Goal: Information Seeking & Learning: Learn about a topic

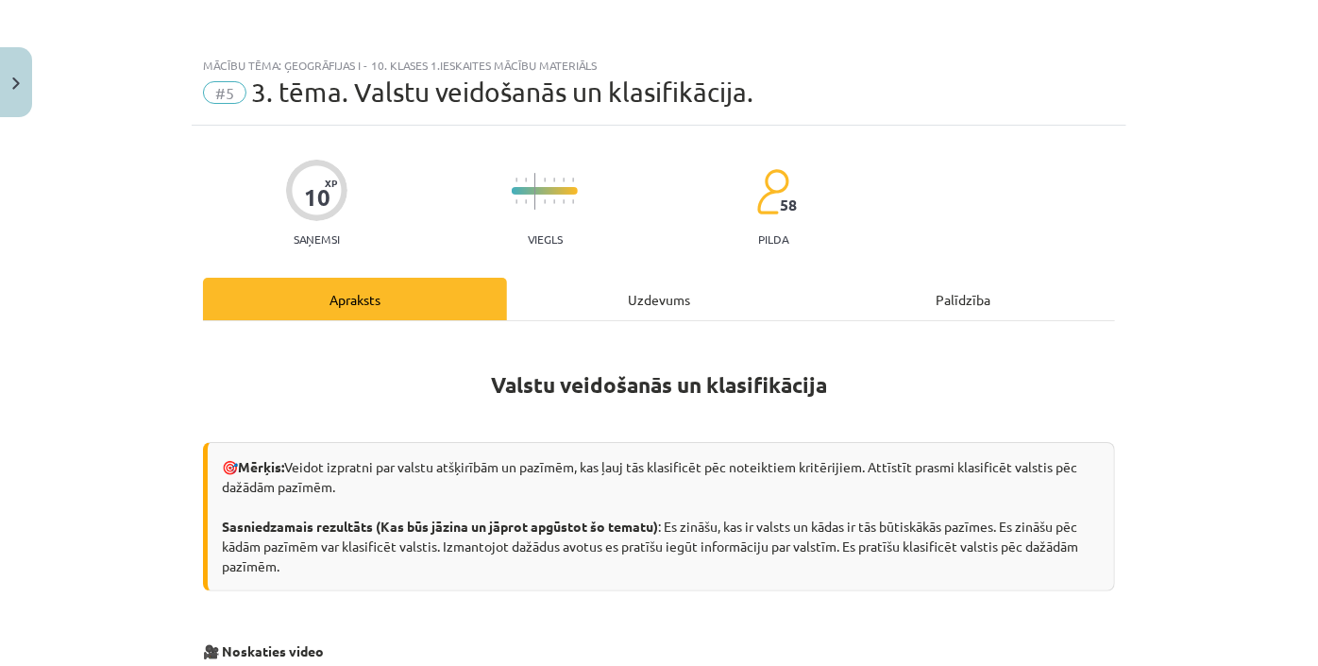
click at [1244, 191] on div "Mācību tēma: Ģeogrāfijas i - 10. klases 1.ieskaites mācību materiāls #5 3. tēma…" at bounding box center [659, 333] width 1318 height 666
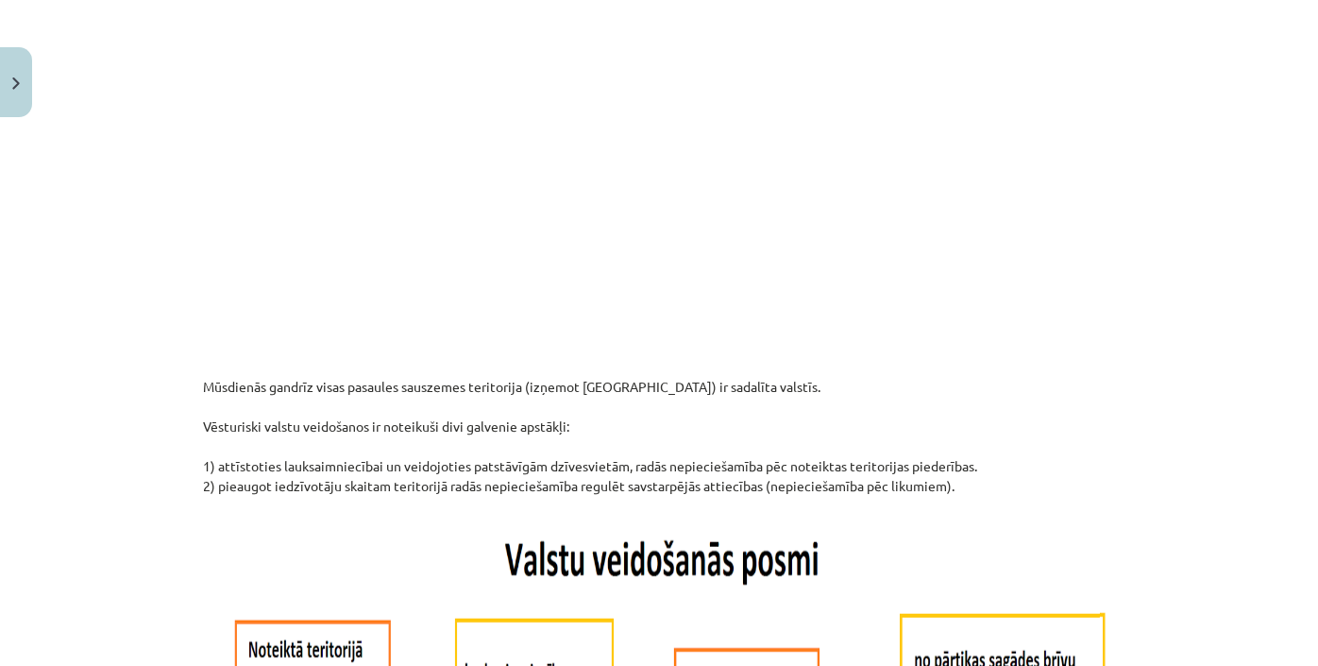
scroll to position [601, 0]
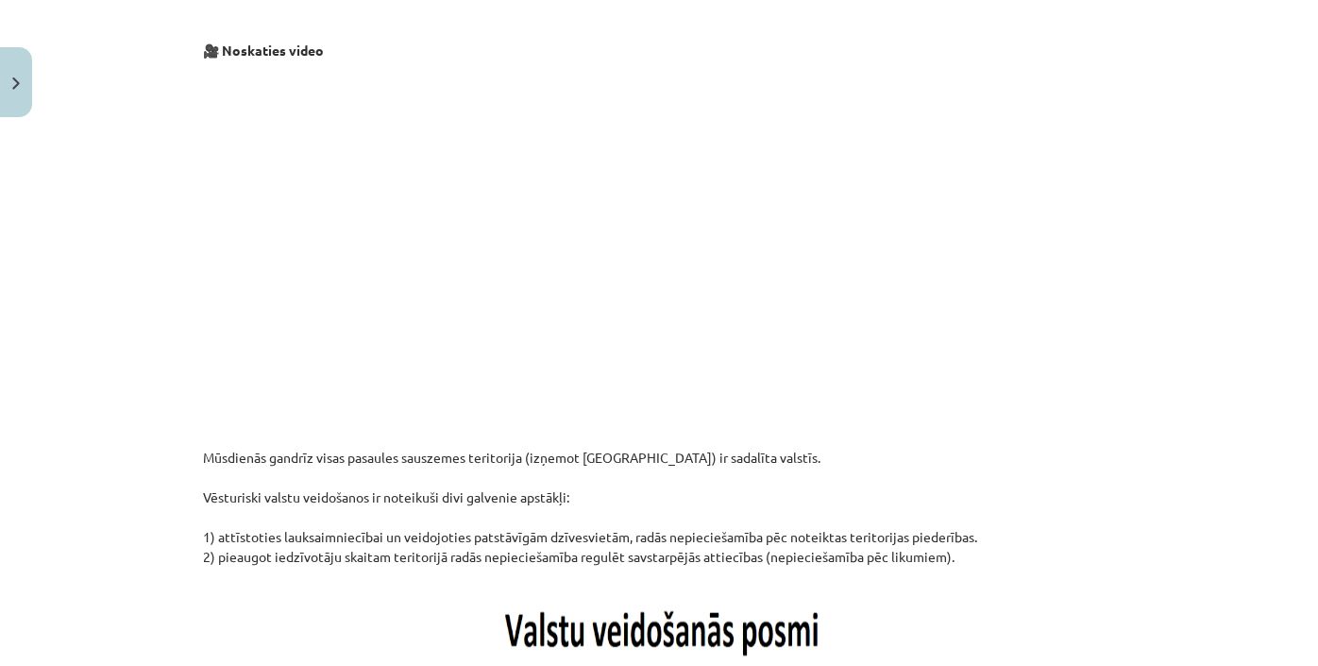
click at [1153, 349] on div "Mācību tēma: Ģeogrāfijas i - 10. klases 1.ieskaites mācību materiāls #5 3. tēma…" at bounding box center [659, 333] width 1318 height 666
click at [1154, 350] on div "Mācību tēma: Ģeogrāfijas i - 10. klases 1.ieskaites mācību materiāls #5 3. tēma…" at bounding box center [659, 333] width 1318 height 666
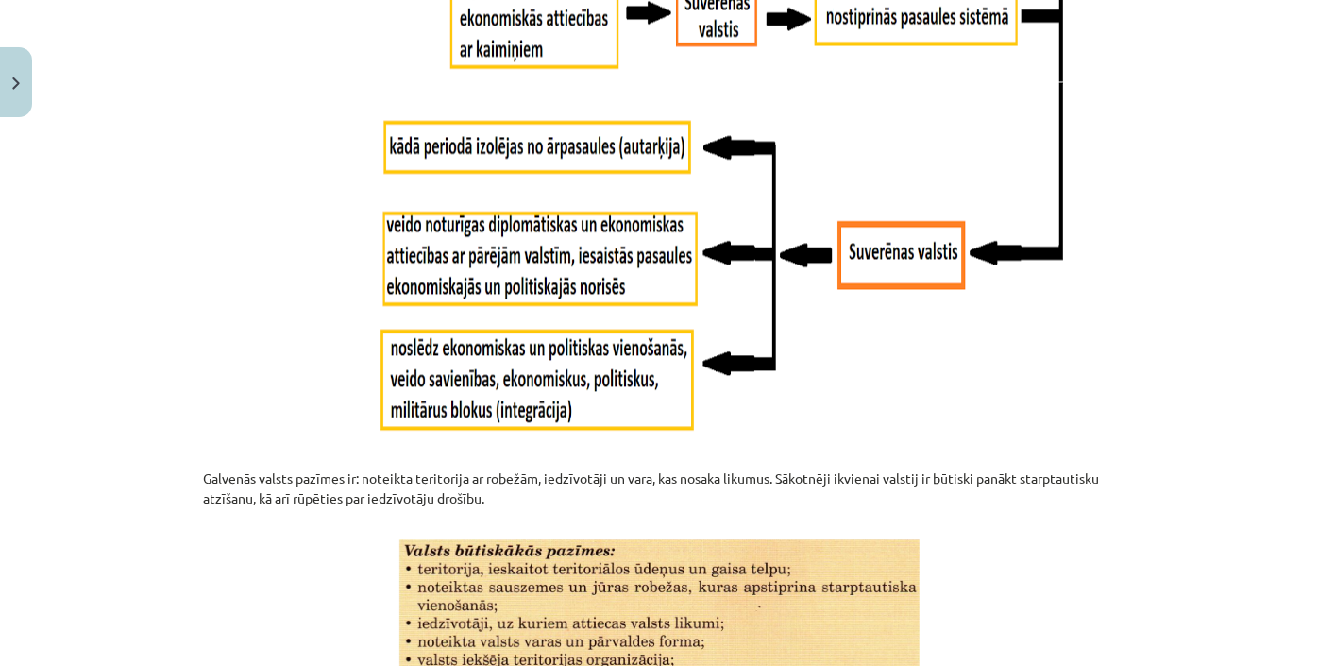
scroll to position [1853, 0]
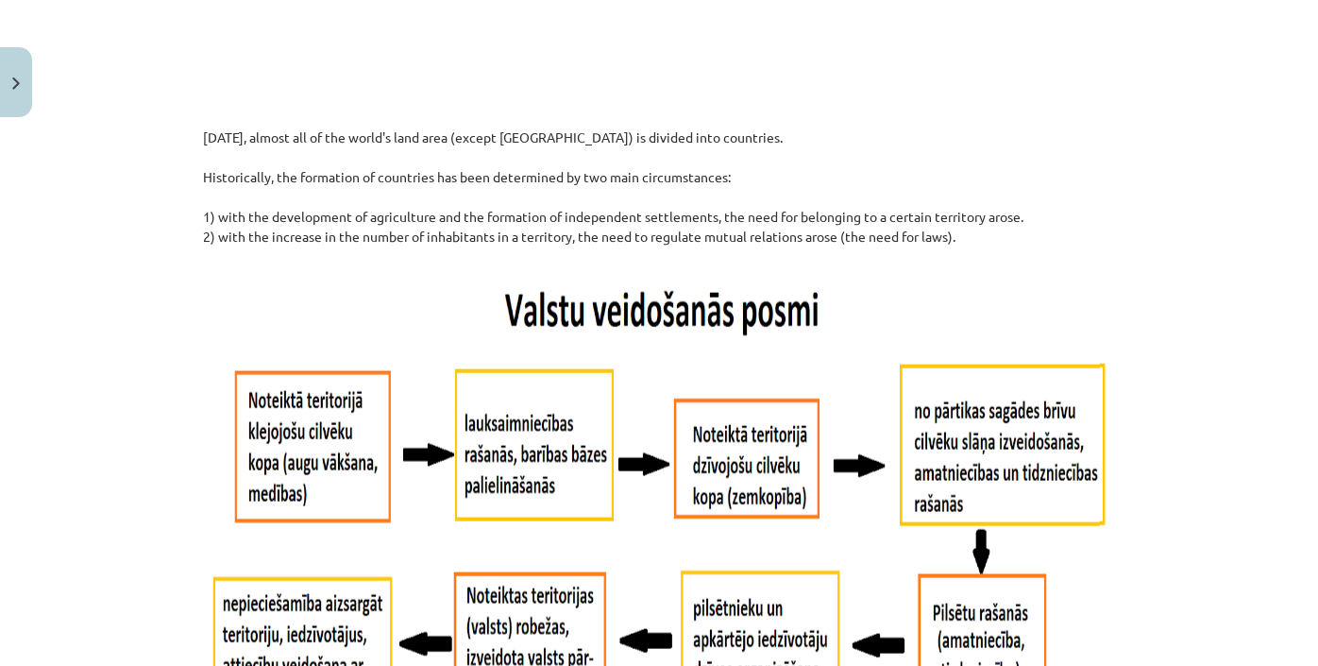
scroll to position [823, 0]
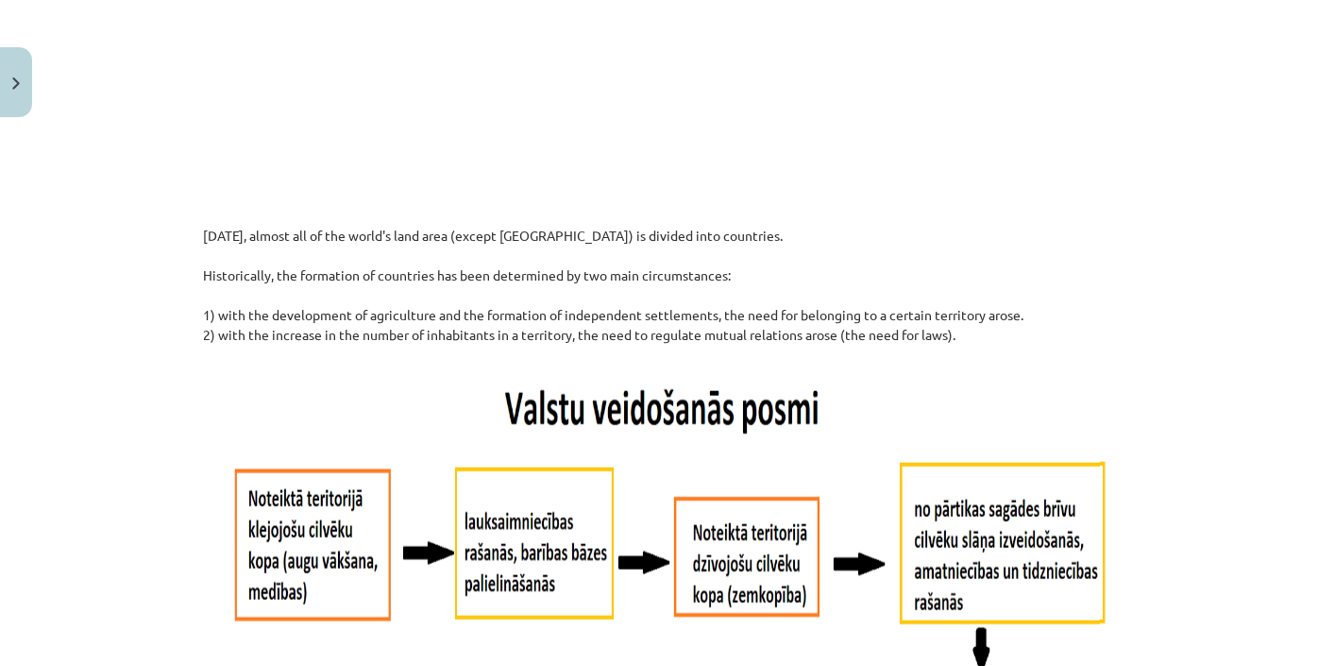
drag, startPoint x: 1138, startPoint y: 204, endPoint x: 1169, endPoint y: 127, distance: 83.5
click at [1169, 127] on div "Study topic: Geography I - 10th grade 1st test study material #5 Topic 3. Forma…" at bounding box center [659, 333] width 1318 height 666
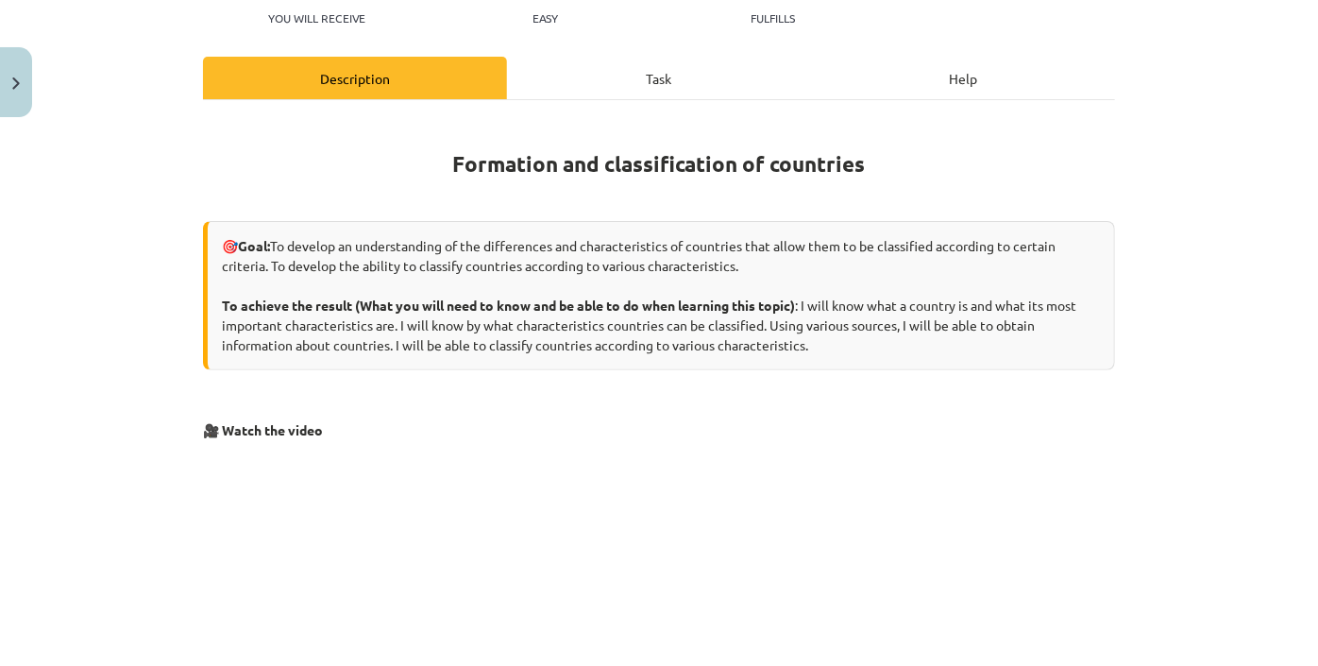
scroll to position [0, 0]
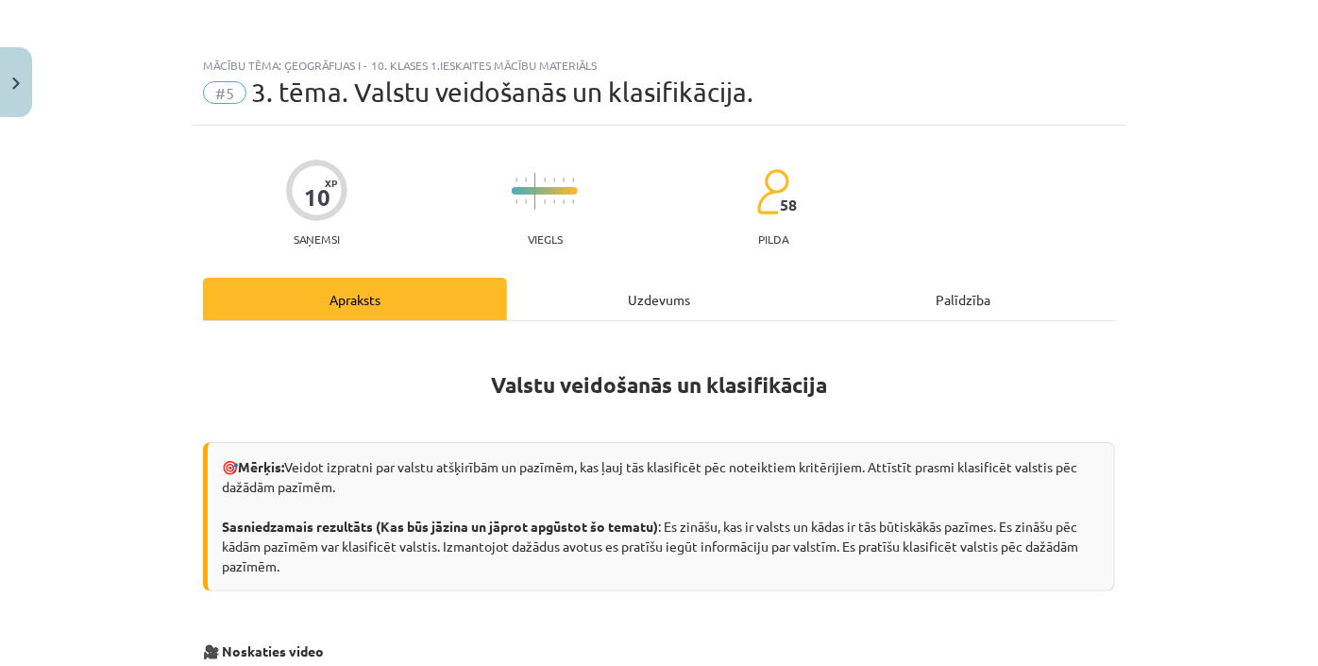
click at [1211, 249] on div "Mācību tēma: Ģeogrāfijas i - 10. klases 1.ieskaites mācību materiāls #5 3. tēma…" at bounding box center [659, 333] width 1318 height 666
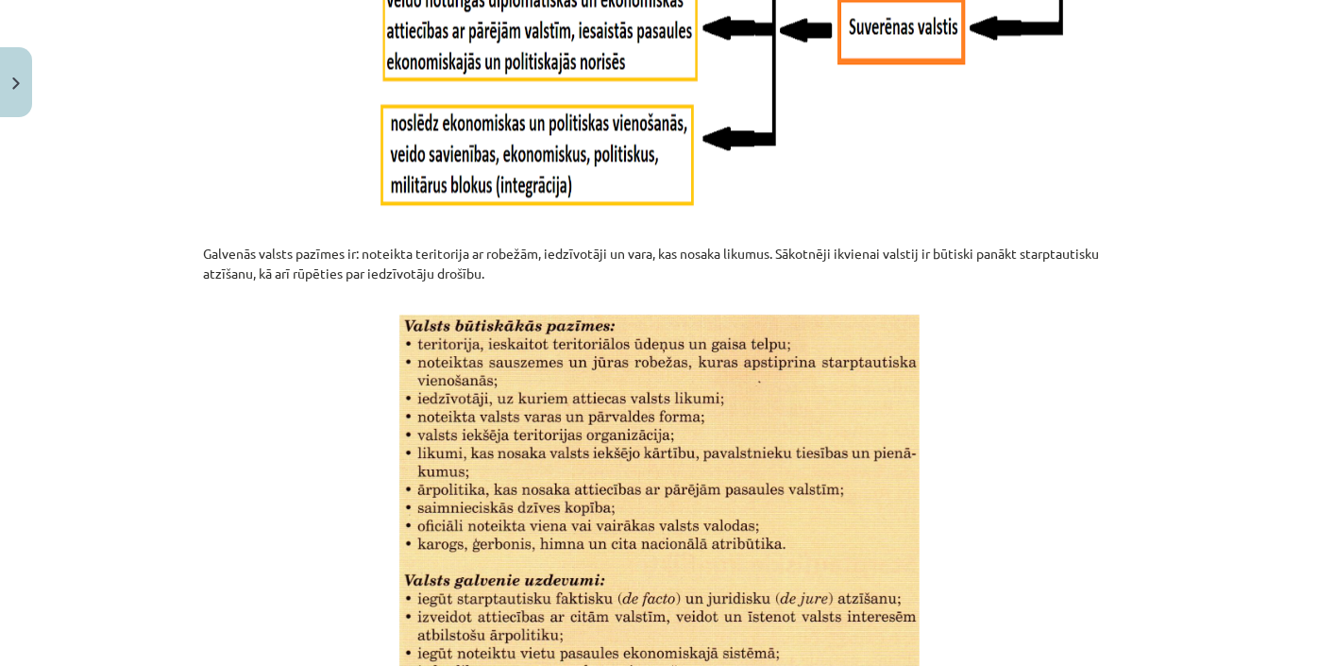
scroll to position [2318, 0]
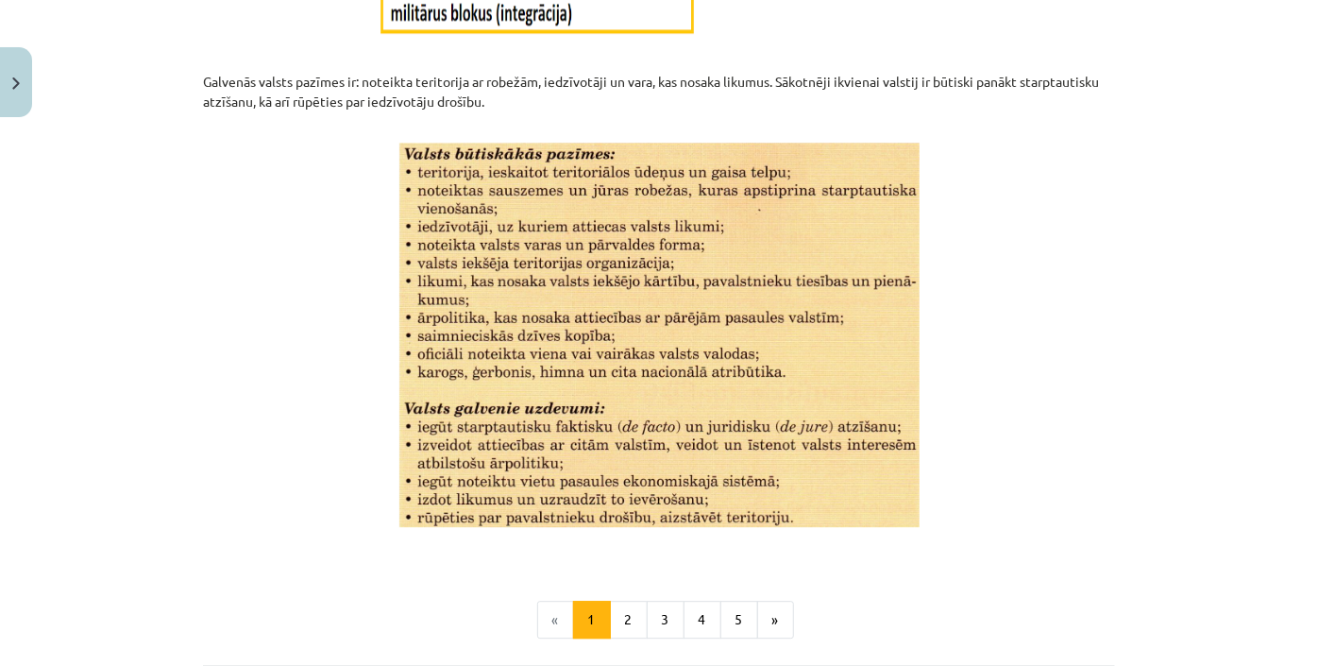
drag, startPoint x: 1171, startPoint y: 96, endPoint x: 1201, endPoint y: 128, distance: 43.4
click at [1201, 128] on div "Mācību tēma: Ģeogrāfijas i - 10. klases 1.ieskaites mācību materiāls #5 3. tēma…" at bounding box center [659, 333] width 1318 height 666
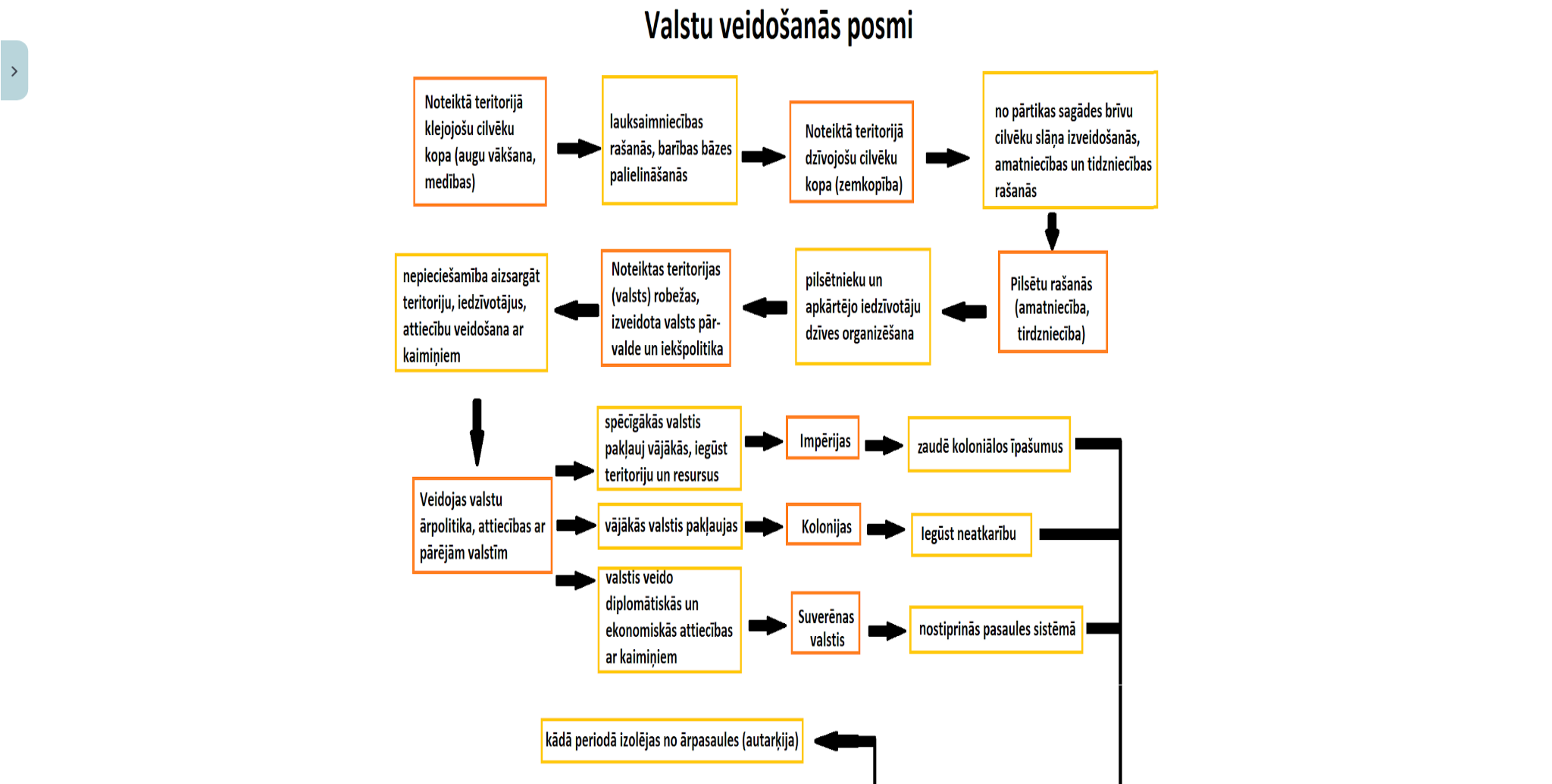
scroll to position [964, 0]
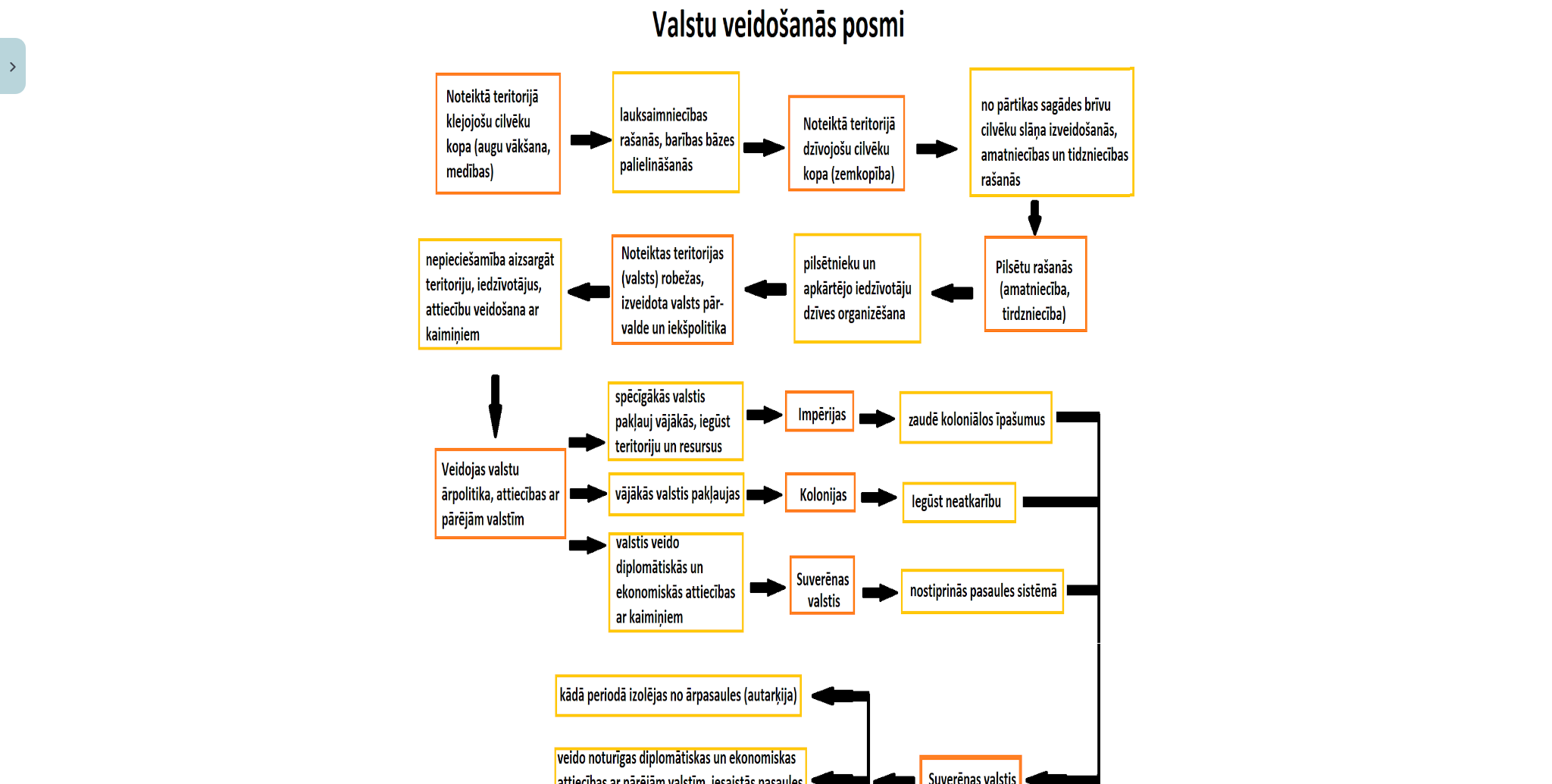
drag, startPoint x: 1058, startPoint y: 1, endPoint x: 989, endPoint y: 291, distance: 298.1
click at [989, 291] on img at bounding box center [776, 471] width 732 height 947
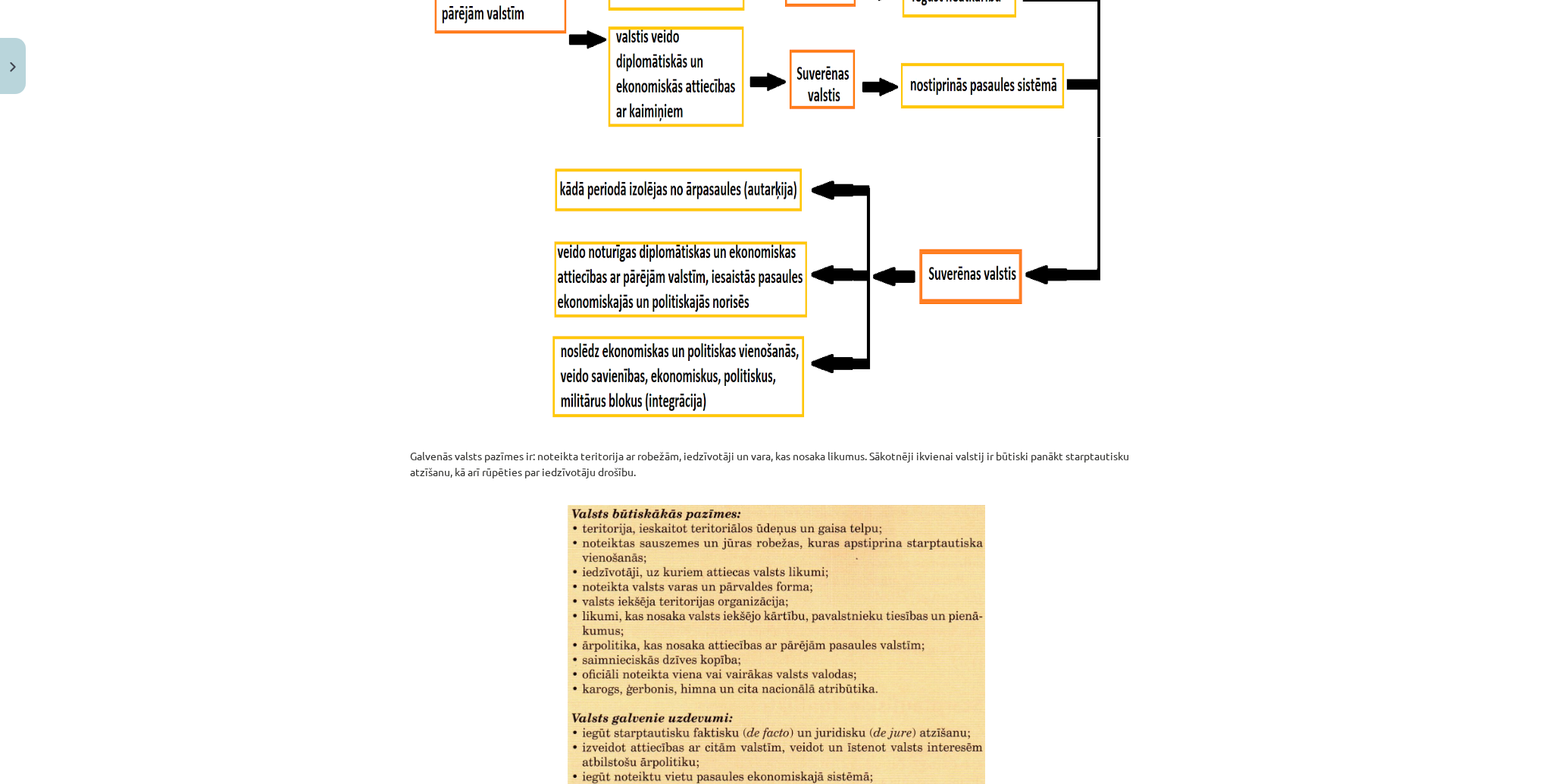
scroll to position [1672, 0]
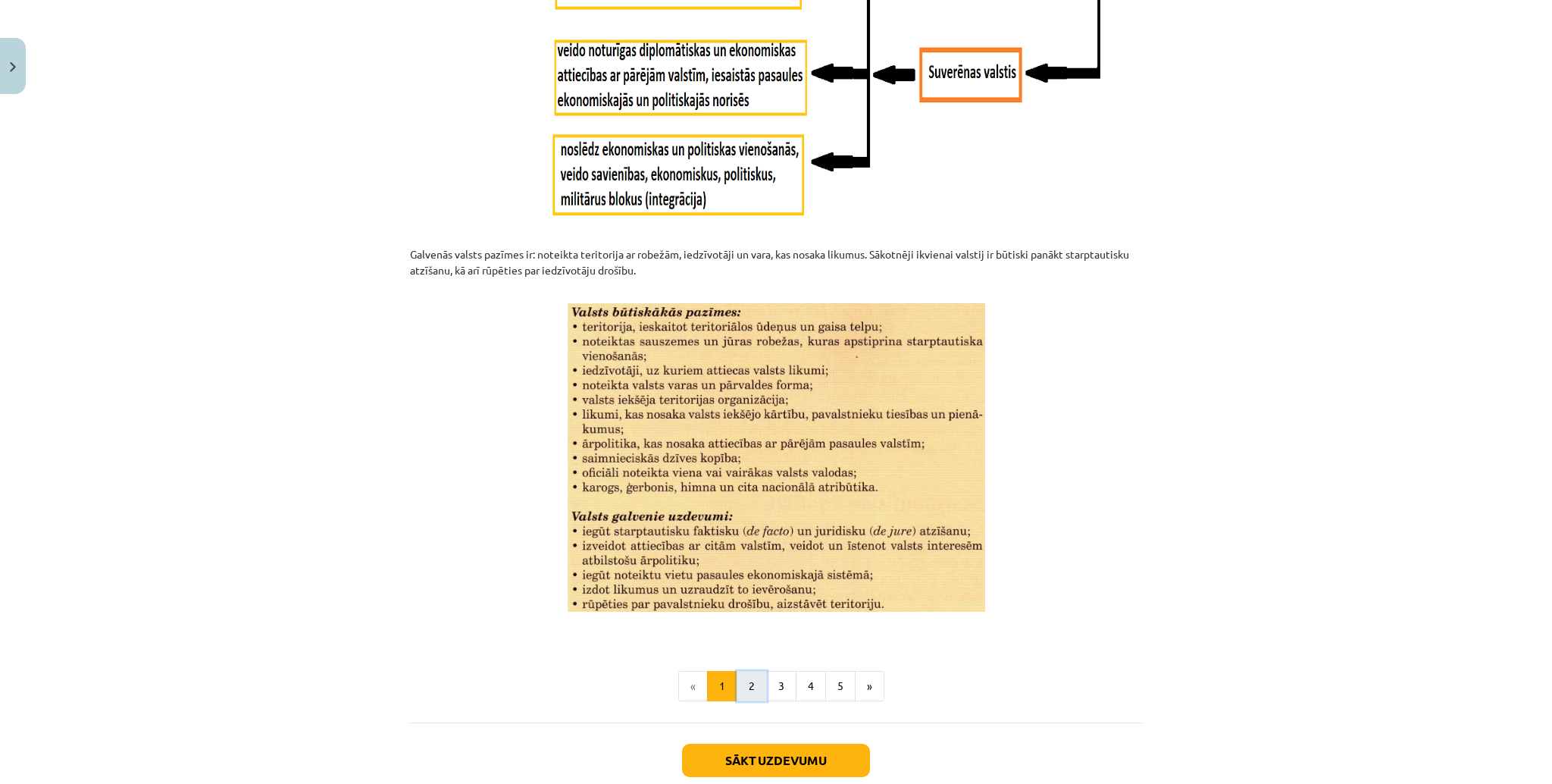
click at [737, 534] on button "2" at bounding box center [752, 686] width 30 height 30
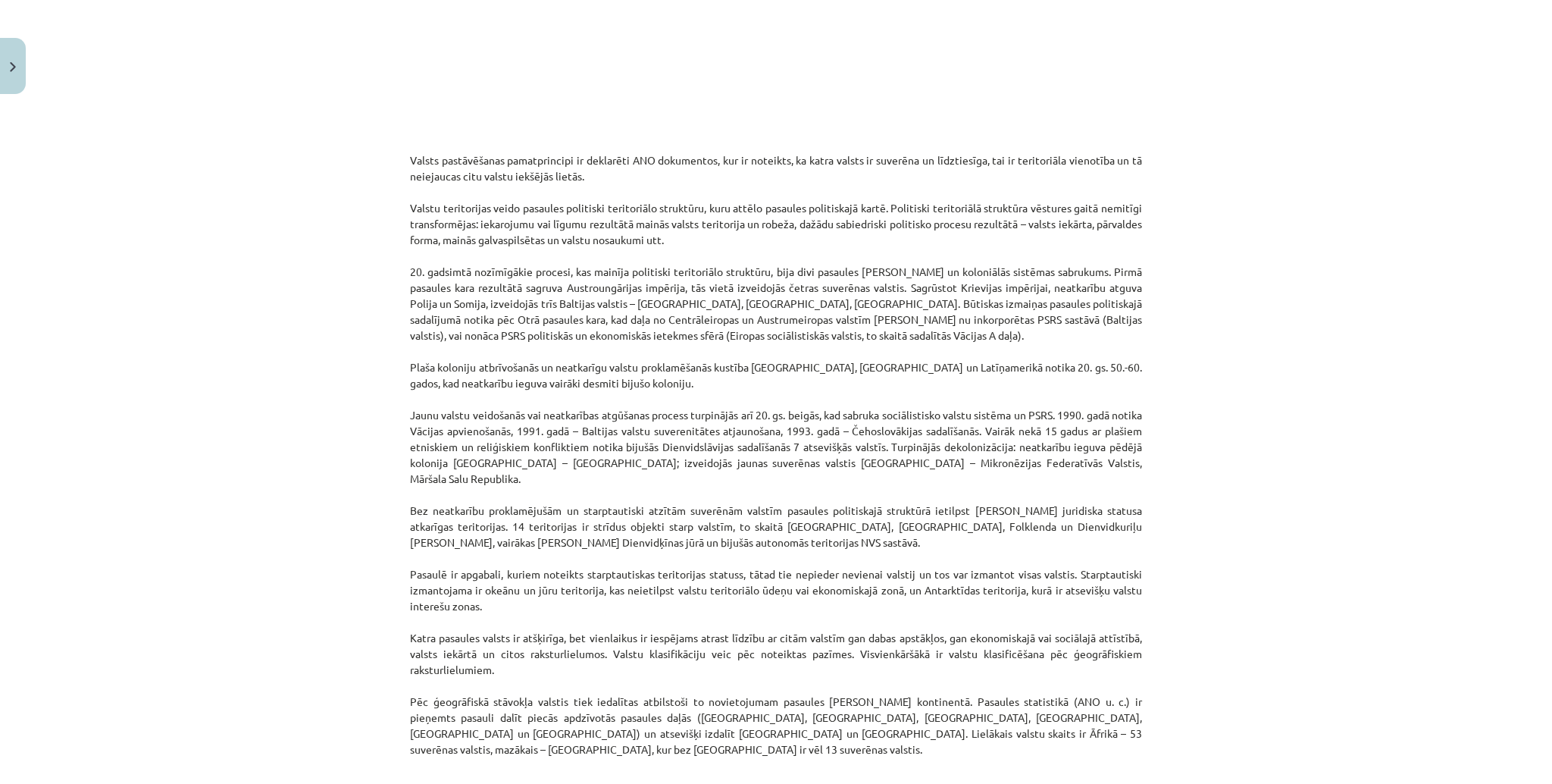
scroll to position [978, 0]
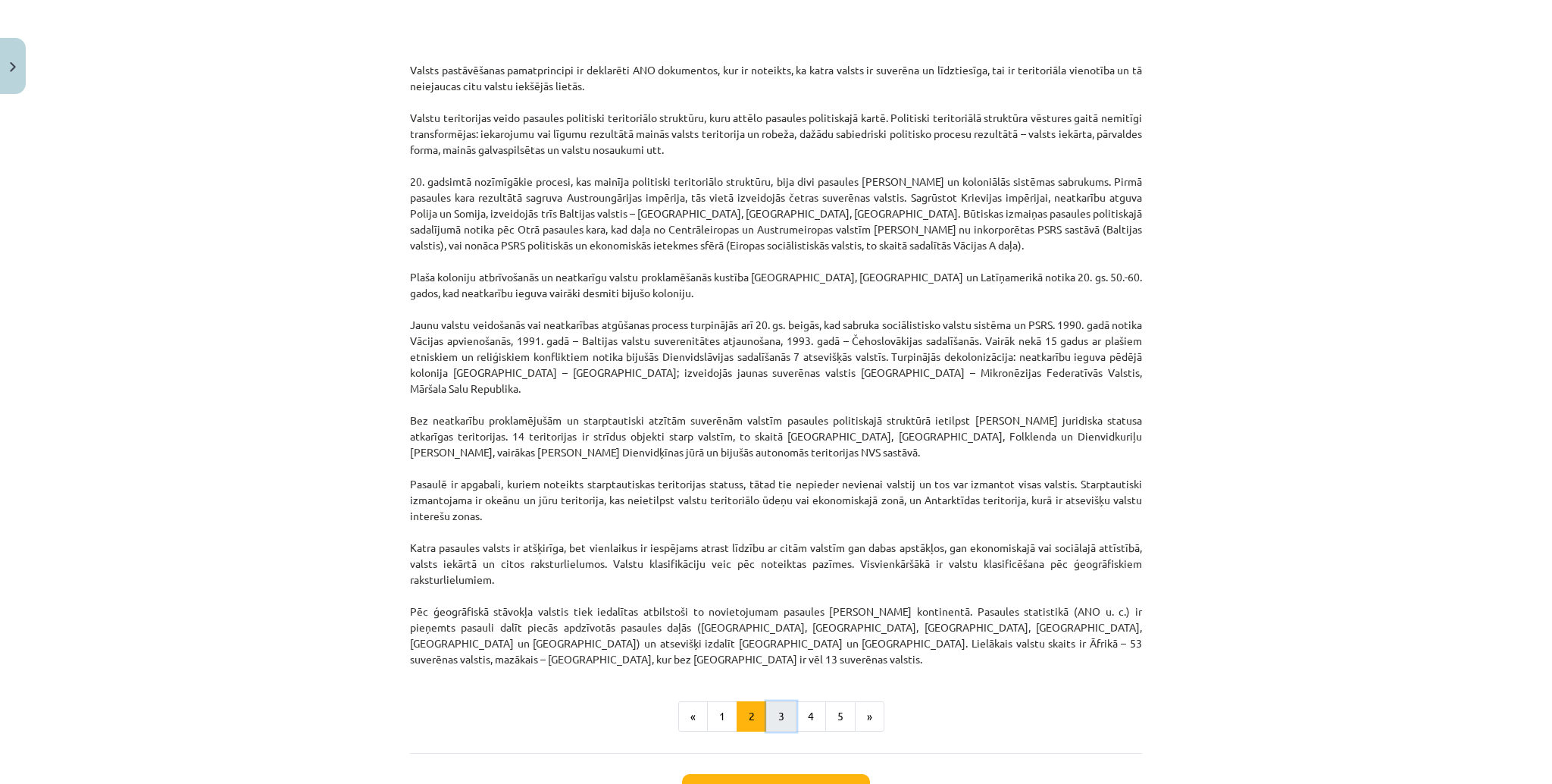
click at [778, 534] on button "3" at bounding box center [782, 717] width 30 height 30
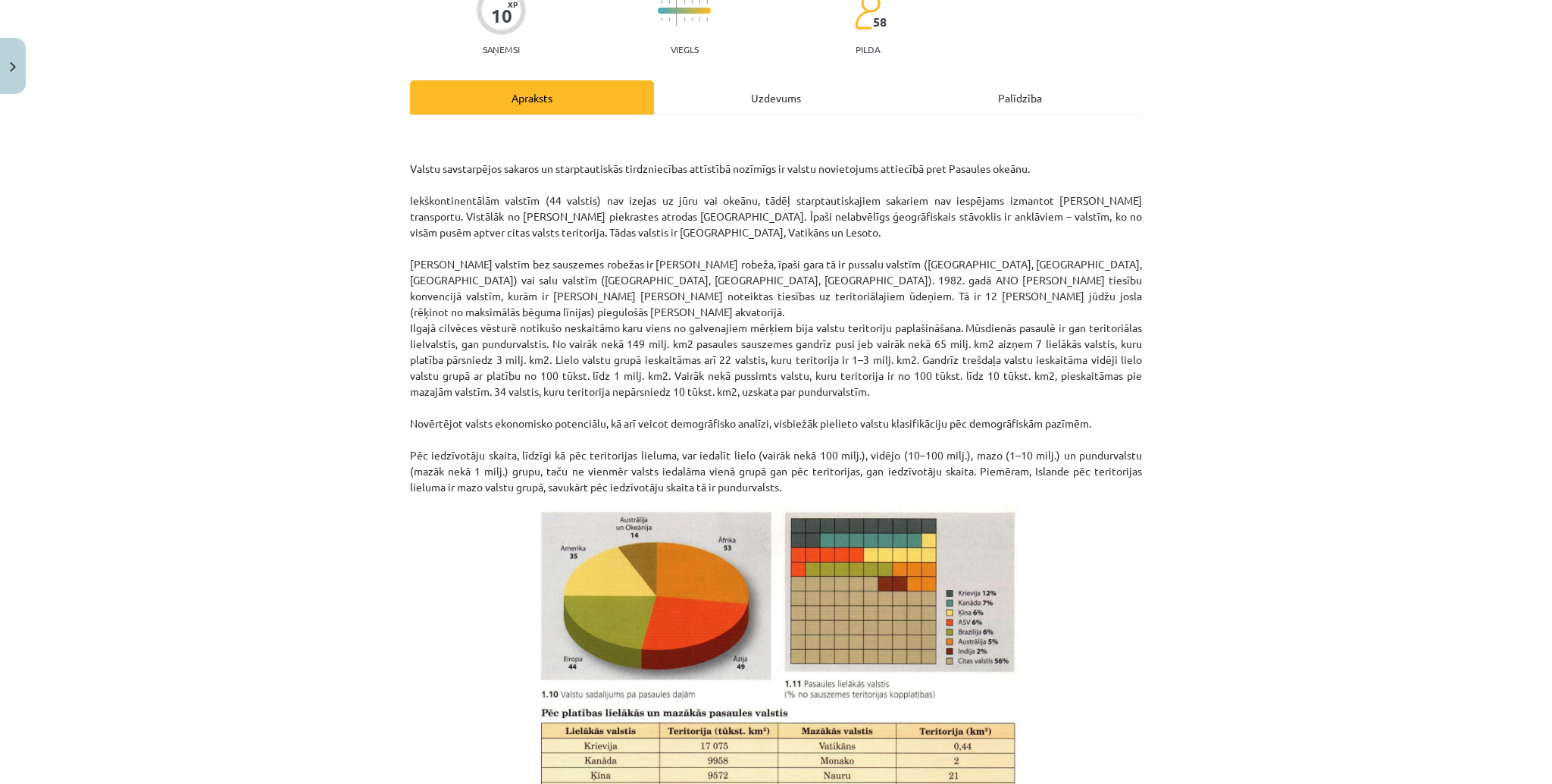
scroll to position [0, 0]
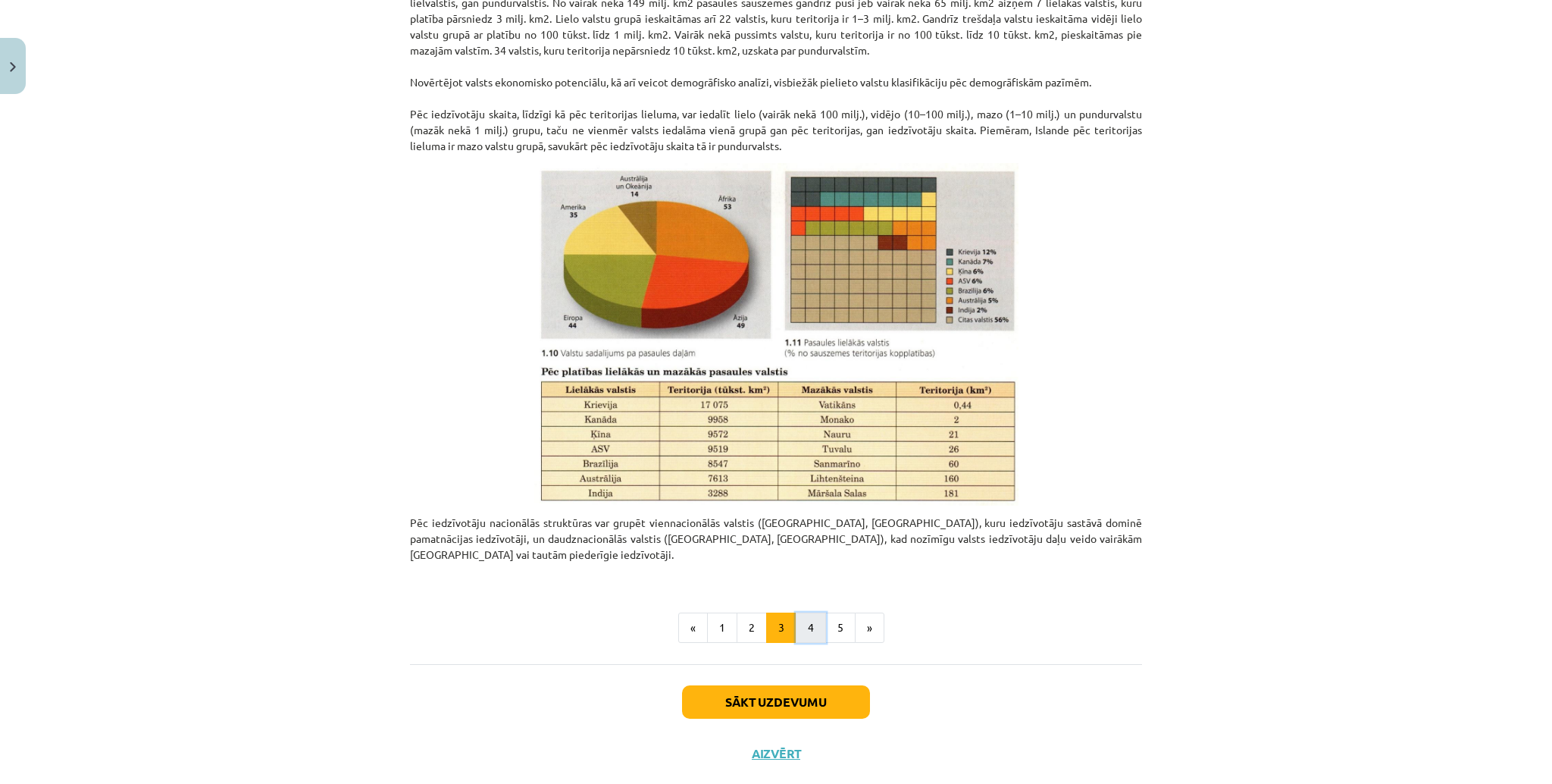
click at [810, 534] on button "4" at bounding box center [811, 628] width 30 height 30
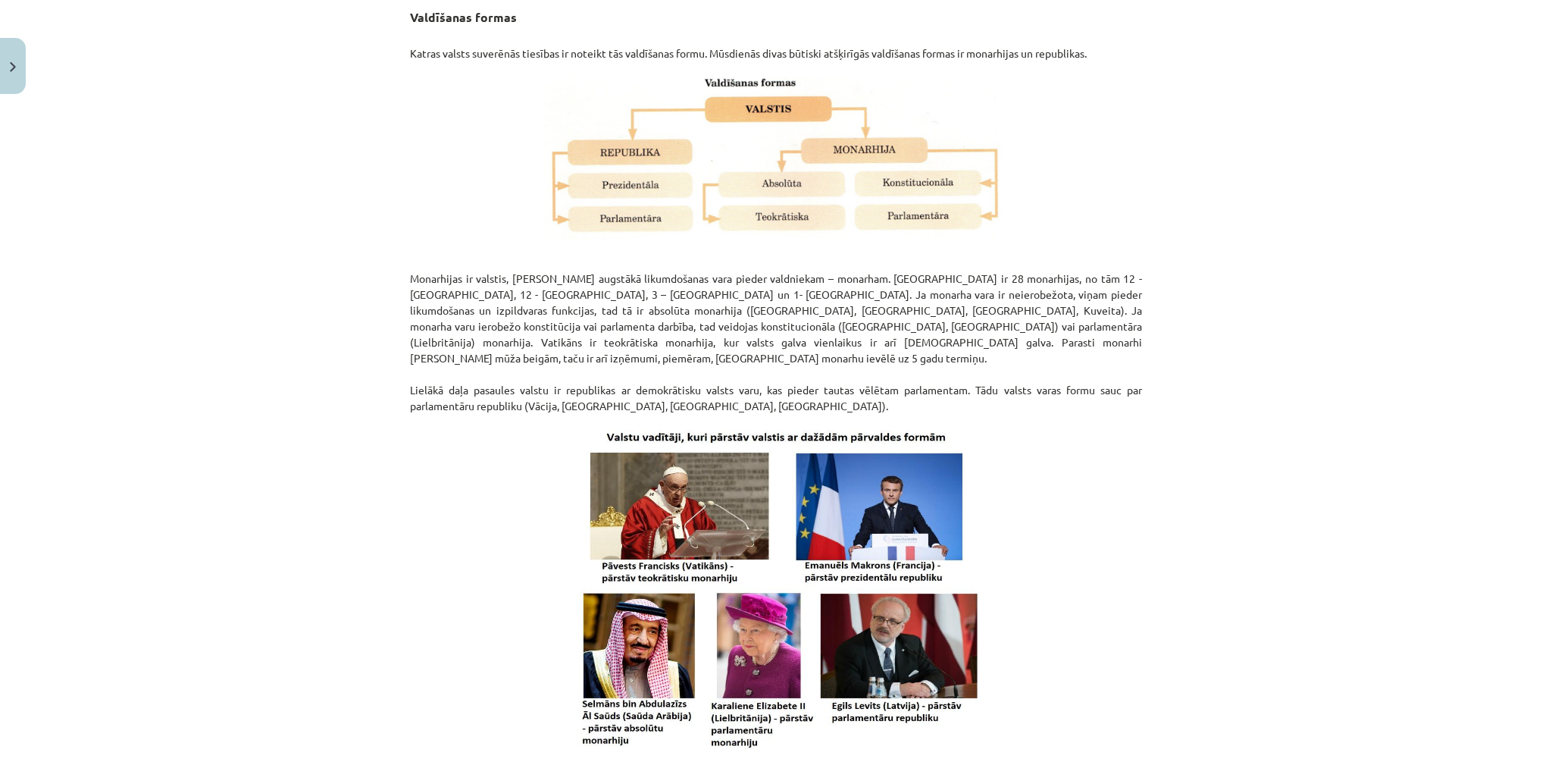
scroll to position [271, 0]
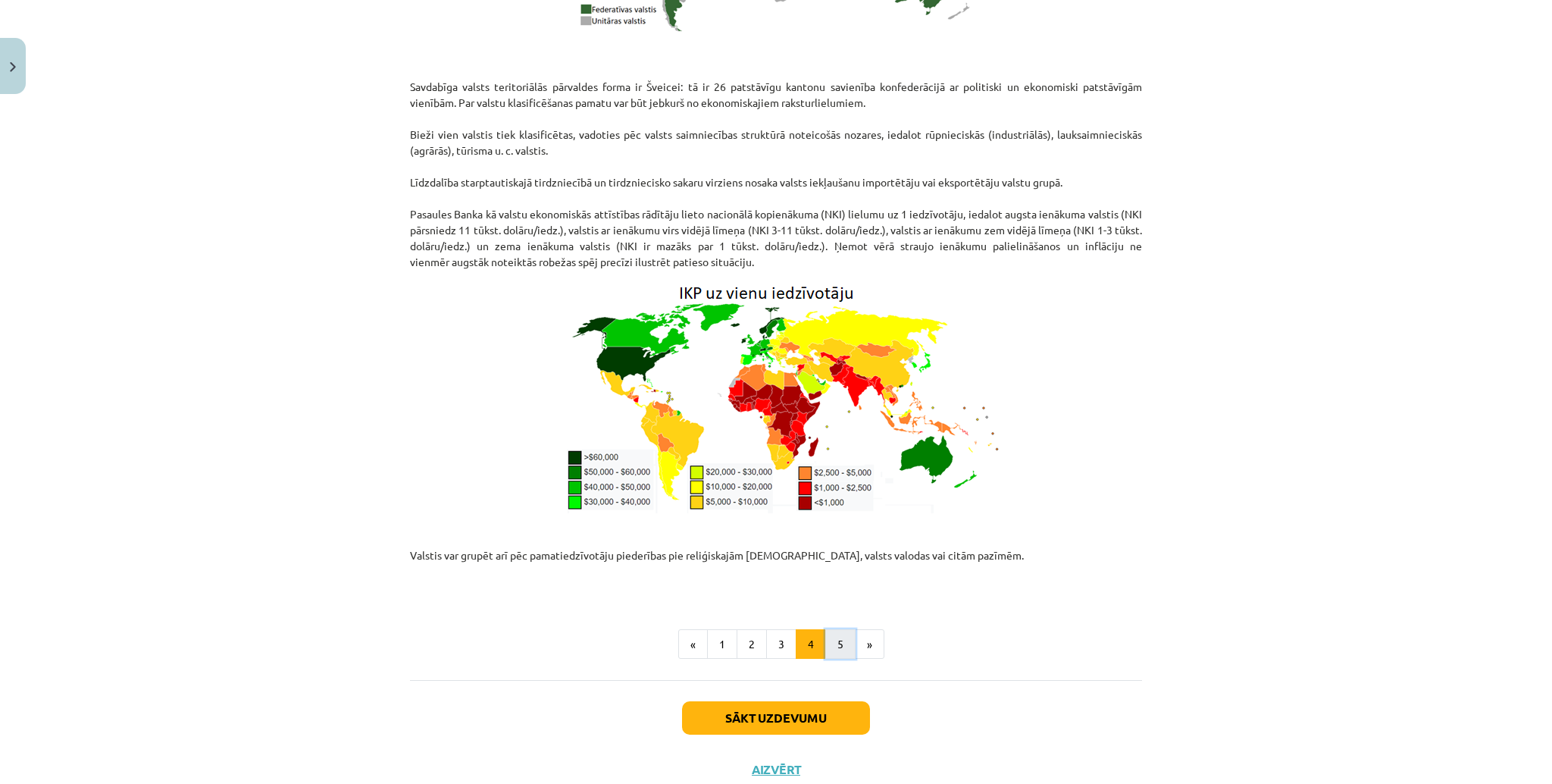
click at [826, 534] on button "5" at bounding box center [841, 644] width 30 height 30
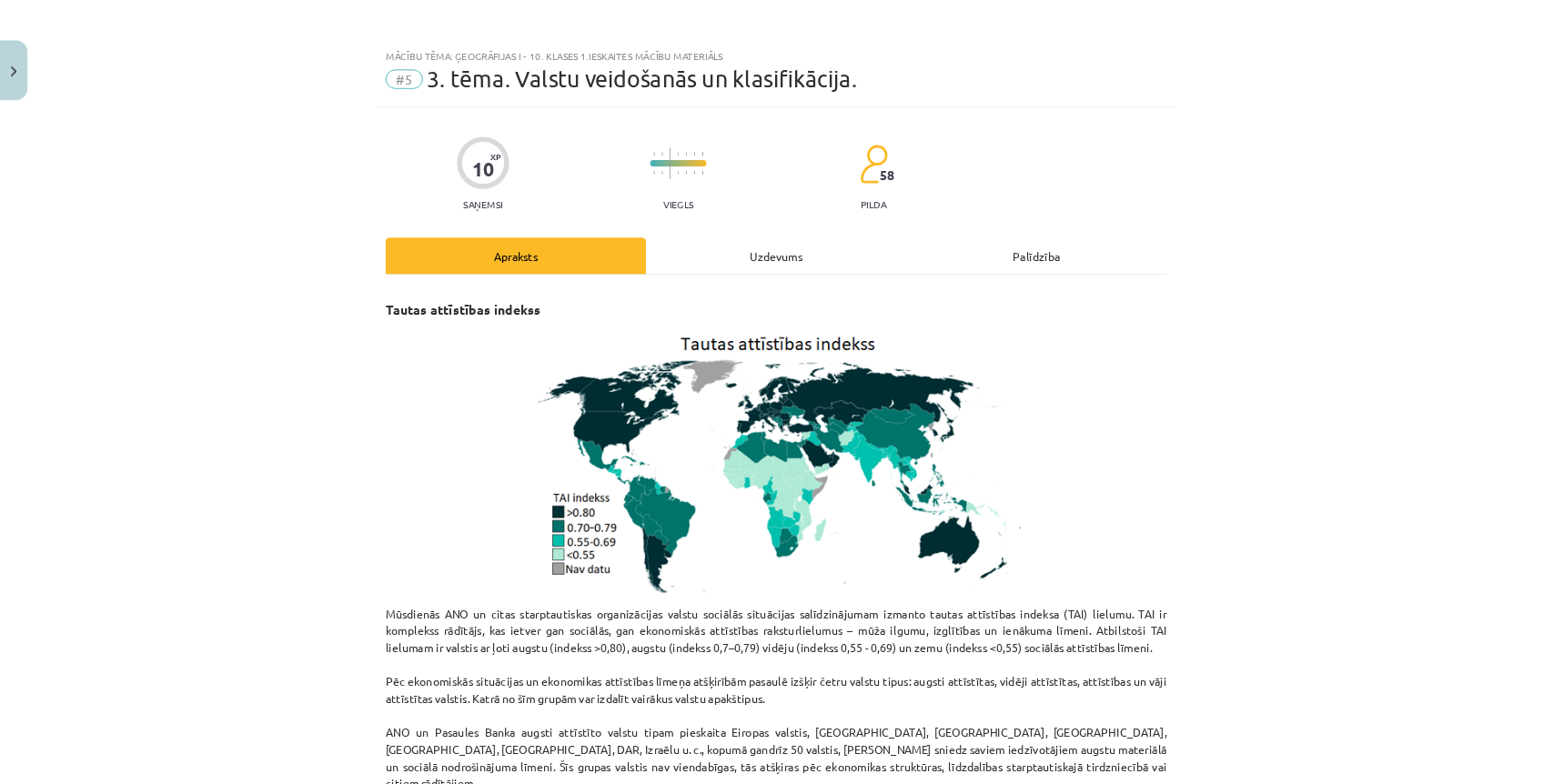
scroll to position [196, 0]
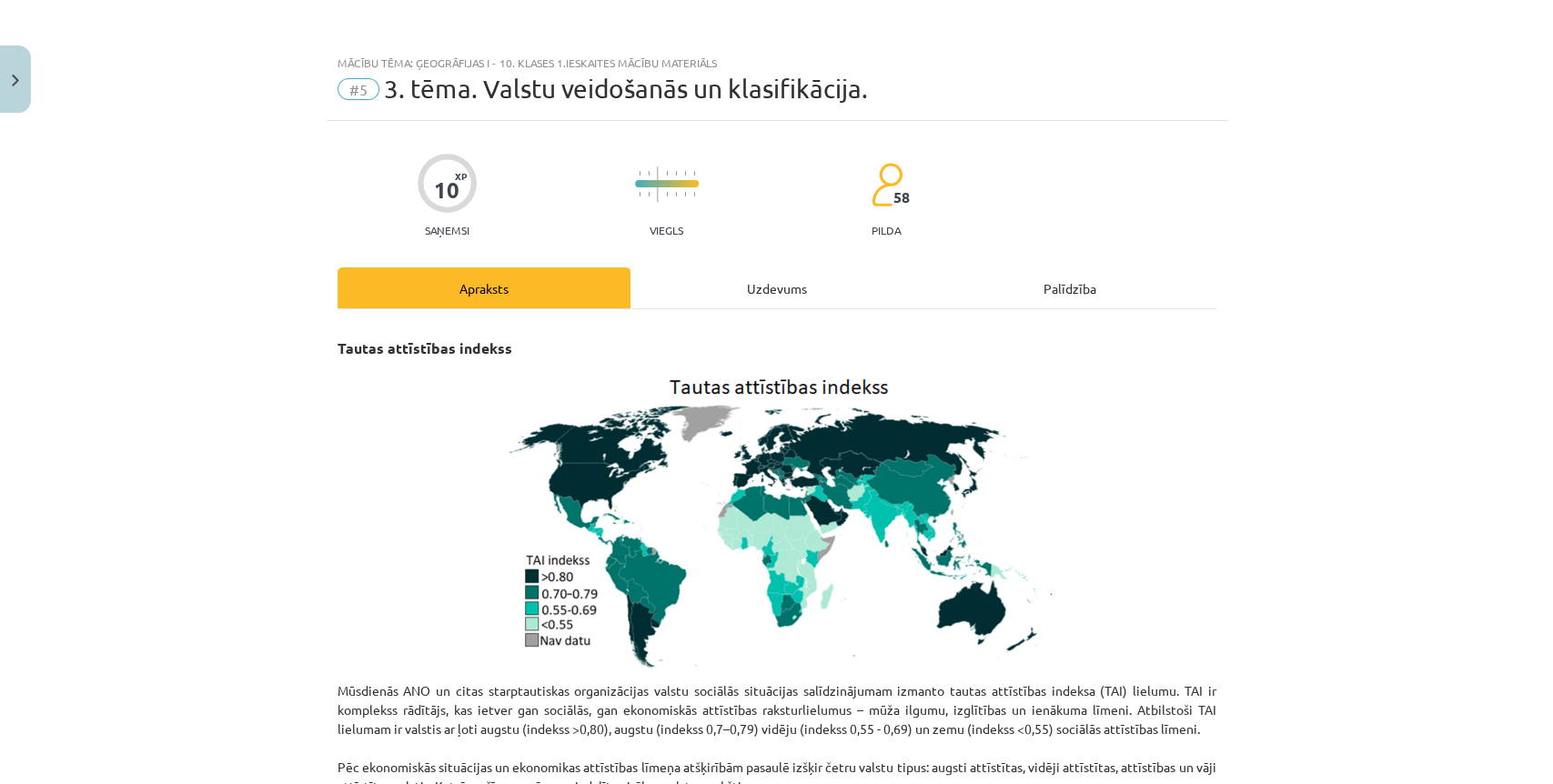
drag, startPoint x: 1799, startPoint y: 0, endPoint x: 1144, endPoint y: 363, distance: 748.9
